Goal: Task Accomplishment & Management: Complete application form

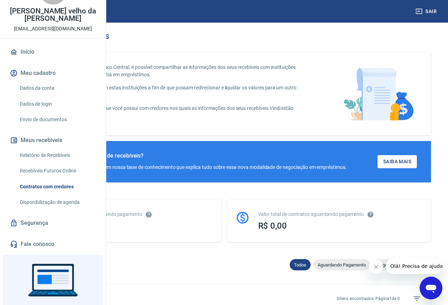
scroll to position [29, 0]
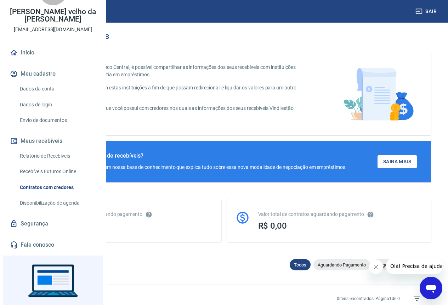
click at [49, 164] on link "Relatório de Recebíveis" at bounding box center [57, 156] width 80 height 15
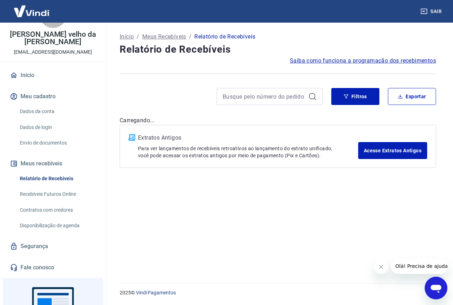
click at [45, 192] on link "Recebíveis Futuros Online" at bounding box center [57, 194] width 80 height 15
click at [32, 208] on link "Contratos com credores" at bounding box center [57, 210] width 80 height 15
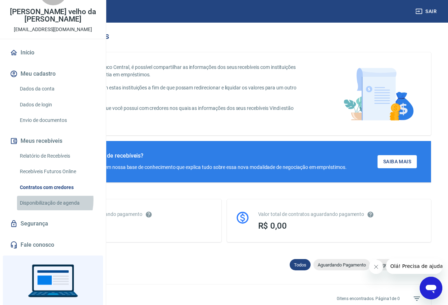
click at [37, 211] on link "Disponibilização de agenda" at bounding box center [57, 203] width 80 height 15
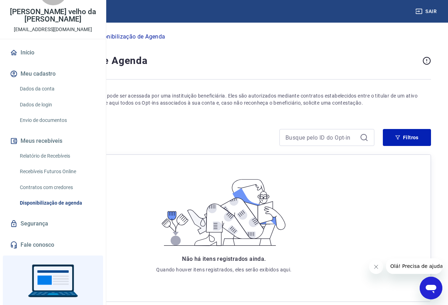
click at [39, 128] on link "Envio de documentos" at bounding box center [57, 120] width 80 height 15
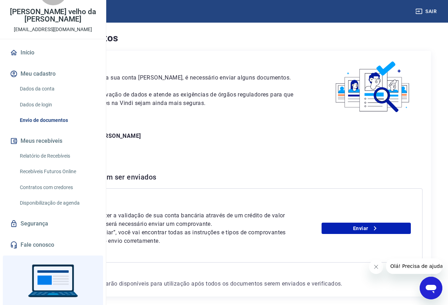
click at [41, 128] on link "Envio de documentos" at bounding box center [57, 120] width 80 height 15
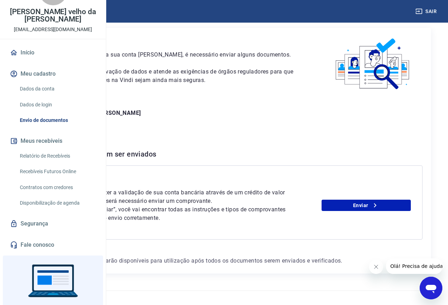
scroll to position [35, 0]
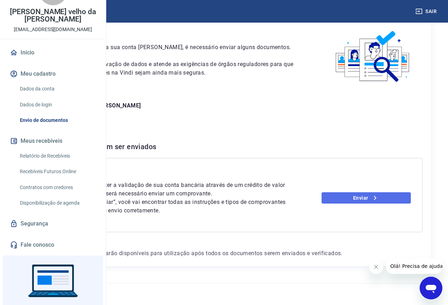
click at [362, 204] on link "Enviar" at bounding box center [365, 198] width 89 height 11
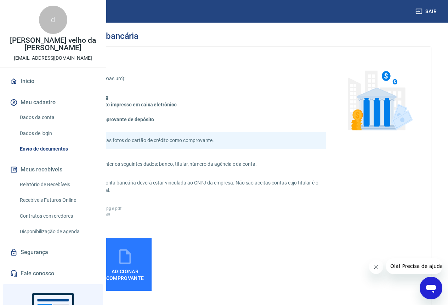
click at [39, 224] on link "Contratos com credores" at bounding box center [57, 216] width 80 height 15
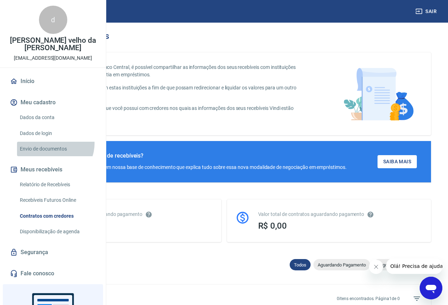
click at [53, 156] on link "Envio de documentos" at bounding box center [57, 149] width 80 height 15
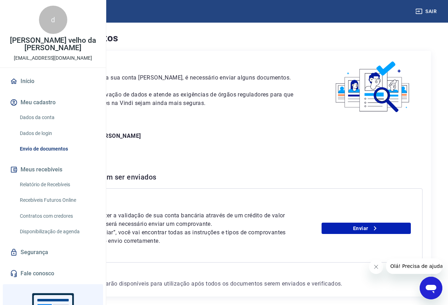
click at [391, 246] on div "Não foi possível fazer a validação de sua conta bancária através de um crédito …" at bounding box center [232, 229] width 356 height 34
click at [376, 231] on icon at bounding box center [375, 229] width 2 height 4
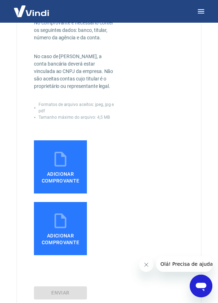
scroll to position [187, 0]
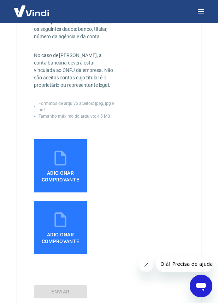
click at [55, 167] on icon at bounding box center [61, 158] width 18 height 18
click at [0, 0] on input "Adicionar comprovante" at bounding box center [0, 0] width 0 height 0
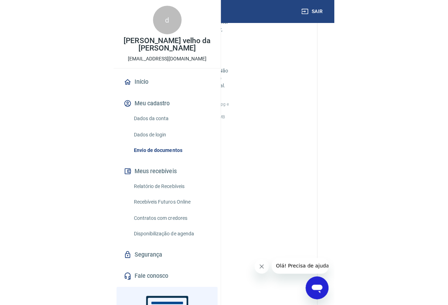
scroll to position [93, 0]
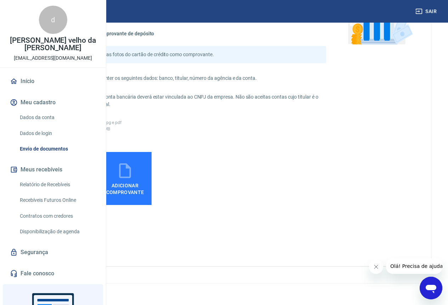
click at [87, 176] on label "Adicionar comprovante" at bounding box center [60, 178] width 53 height 53
click at [0, 0] on input "Adicionar comprovante" at bounding box center [0, 0] width 0 height 0
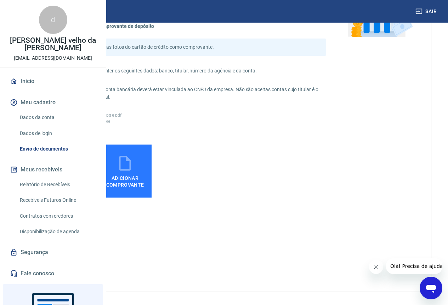
click at [87, 274] on button "ENVIAR" at bounding box center [60, 267] width 53 height 13
